Goal: Check status: Check status

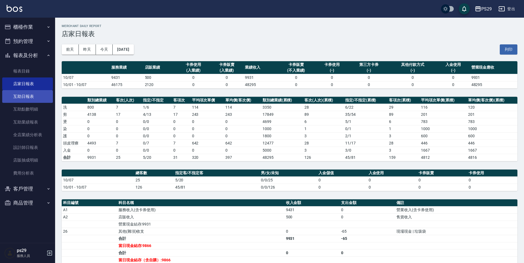
drag, startPoint x: 0, startPoint y: 0, endPoint x: 33, endPoint y: 95, distance: 100.0
click at [33, 95] on link "互助日報表" at bounding box center [27, 96] width 51 height 13
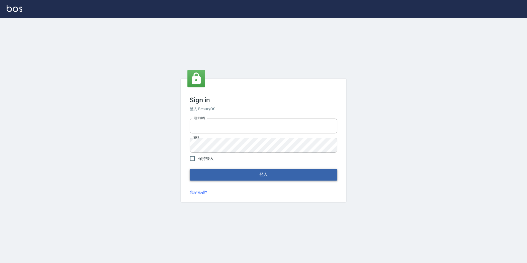
type input "0422269797"
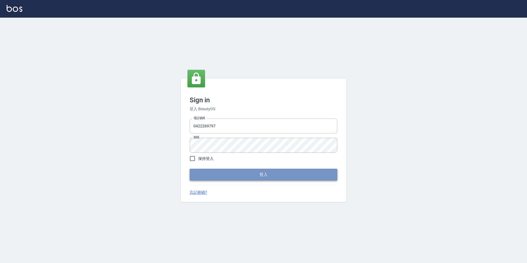
click at [260, 177] on button "登入" at bounding box center [264, 175] width 148 height 12
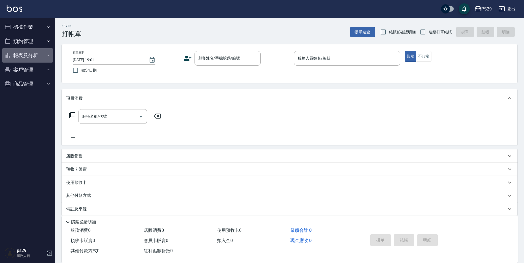
click at [30, 53] on button "報表及分析" at bounding box center [27, 55] width 51 height 14
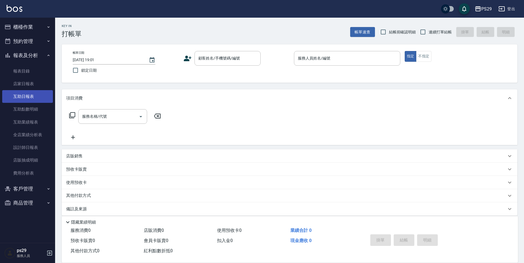
click at [39, 98] on link "互助日報表" at bounding box center [27, 96] width 51 height 13
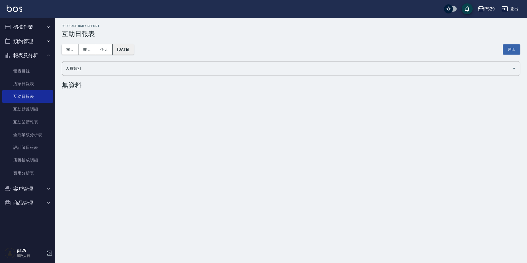
click at [126, 51] on button "[DATE]" at bounding box center [123, 49] width 21 height 10
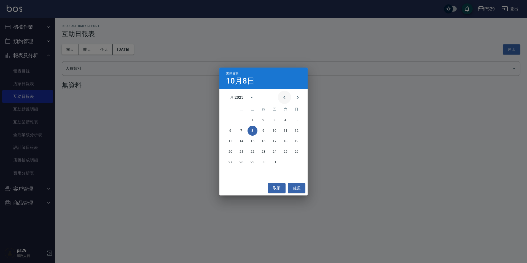
click at [280, 99] on button "Previous month" at bounding box center [284, 97] width 13 height 13
click at [241, 163] on button "30" at bounding box center [241, 162] width 10 height 10
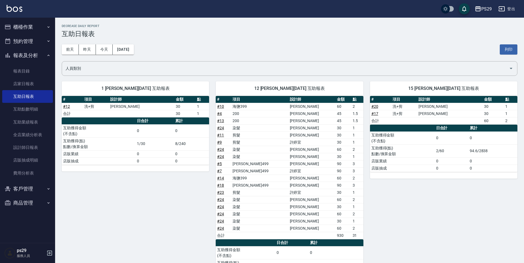
scroll to position [55, 0]
